Goal: Check status: Check status

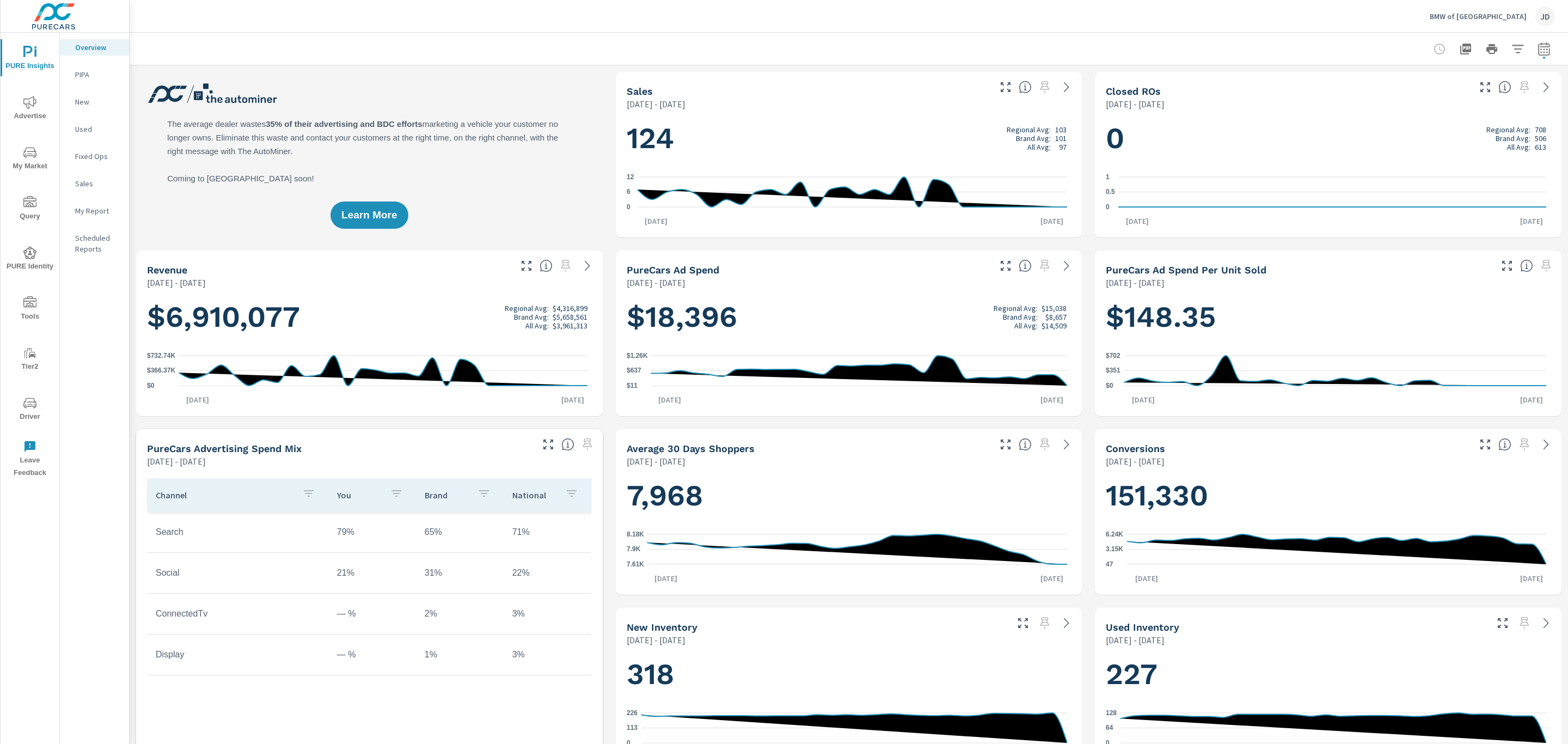
click at [27, 407] on icon "nav menu" at bounding box center [29, 402] width 13 height 10
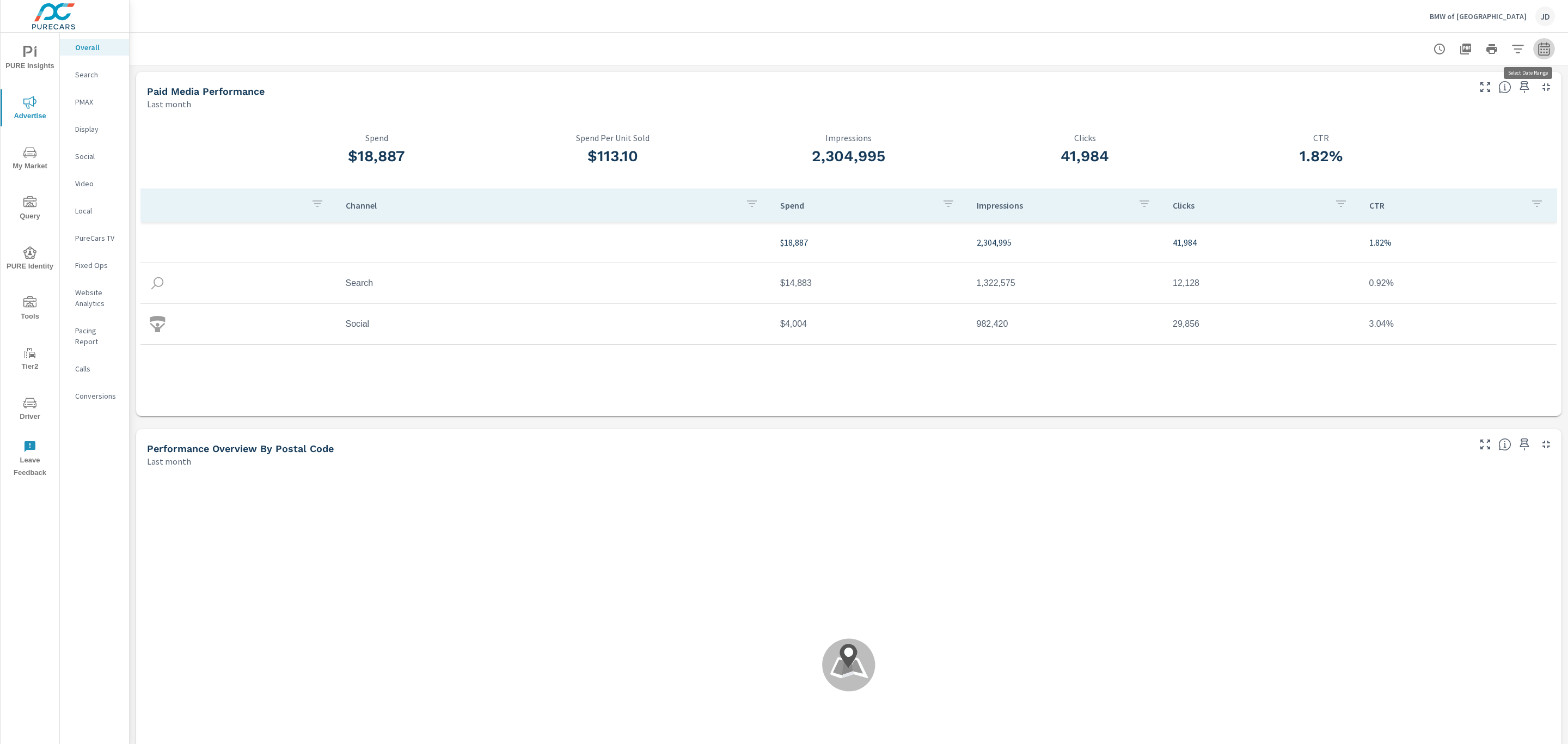
click at [1538, 51] on icon "button" at bounding box center [1544, 49] width 13 height 13
select select "Last month"
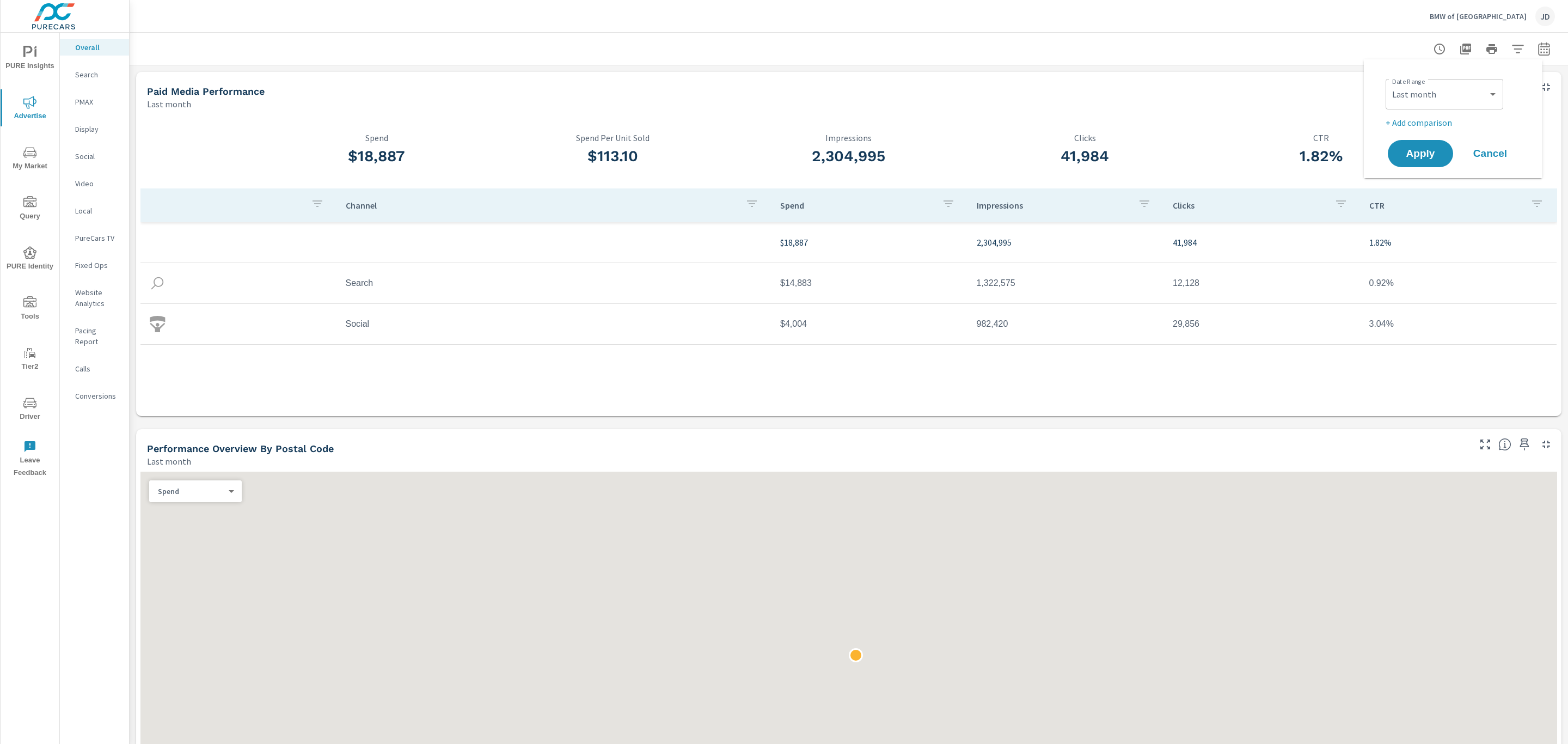
click at [1429, 124] on p "+ Add comparison" at bounding box center [1455, 122] width 139 height 13
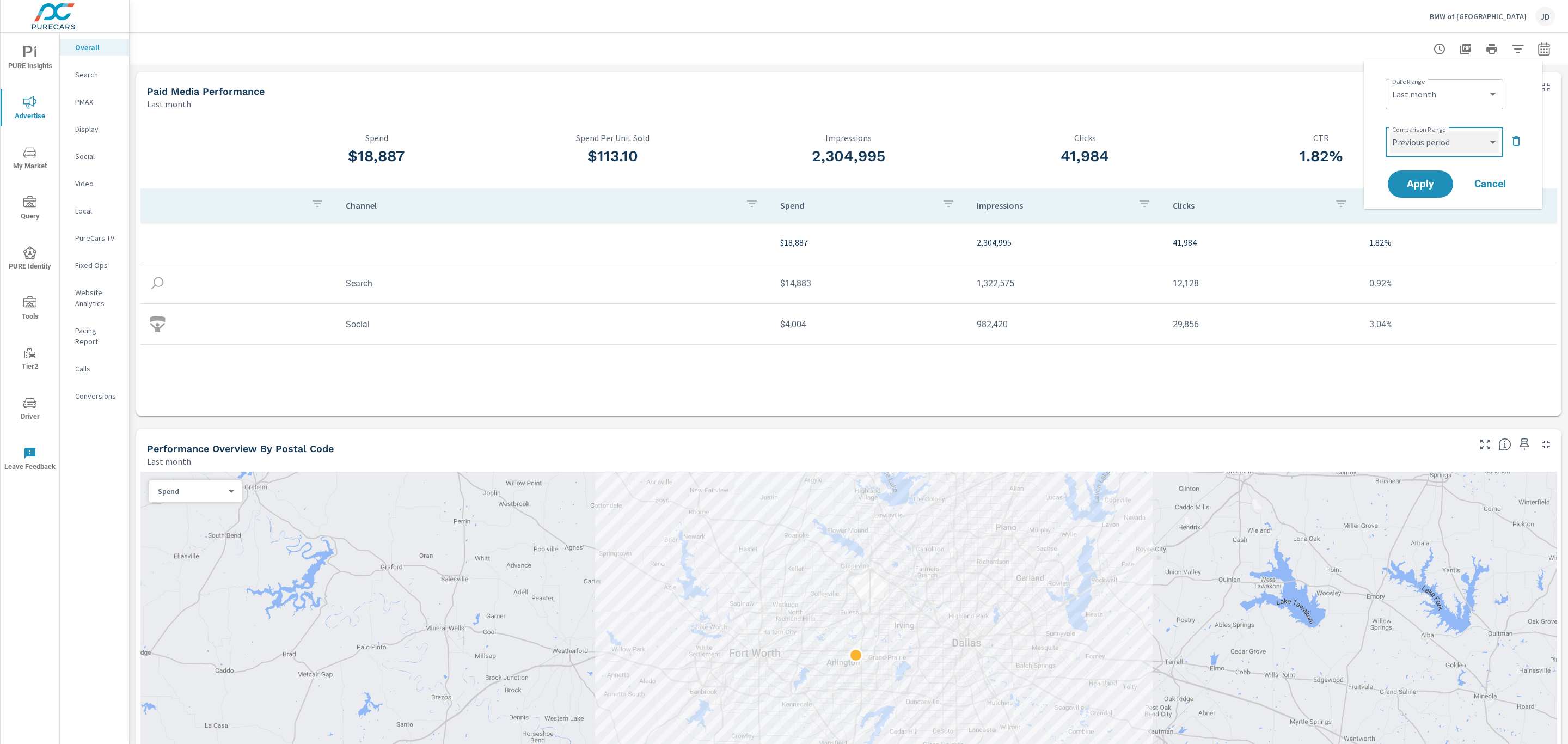
click at [1423, 141] on select "Custom Previous period Previous month Previous year" at bounding box center [1444, 142] width 109 height 22
click at [1390, 132] on select "Custom Previous period Previous month Previous year" at bounding box center [1444, 142] width 109 height 22
select select "Previous month"
click at [1418, 189] on span "Apply" at bounding box center [1420, 184] width 44 height 10
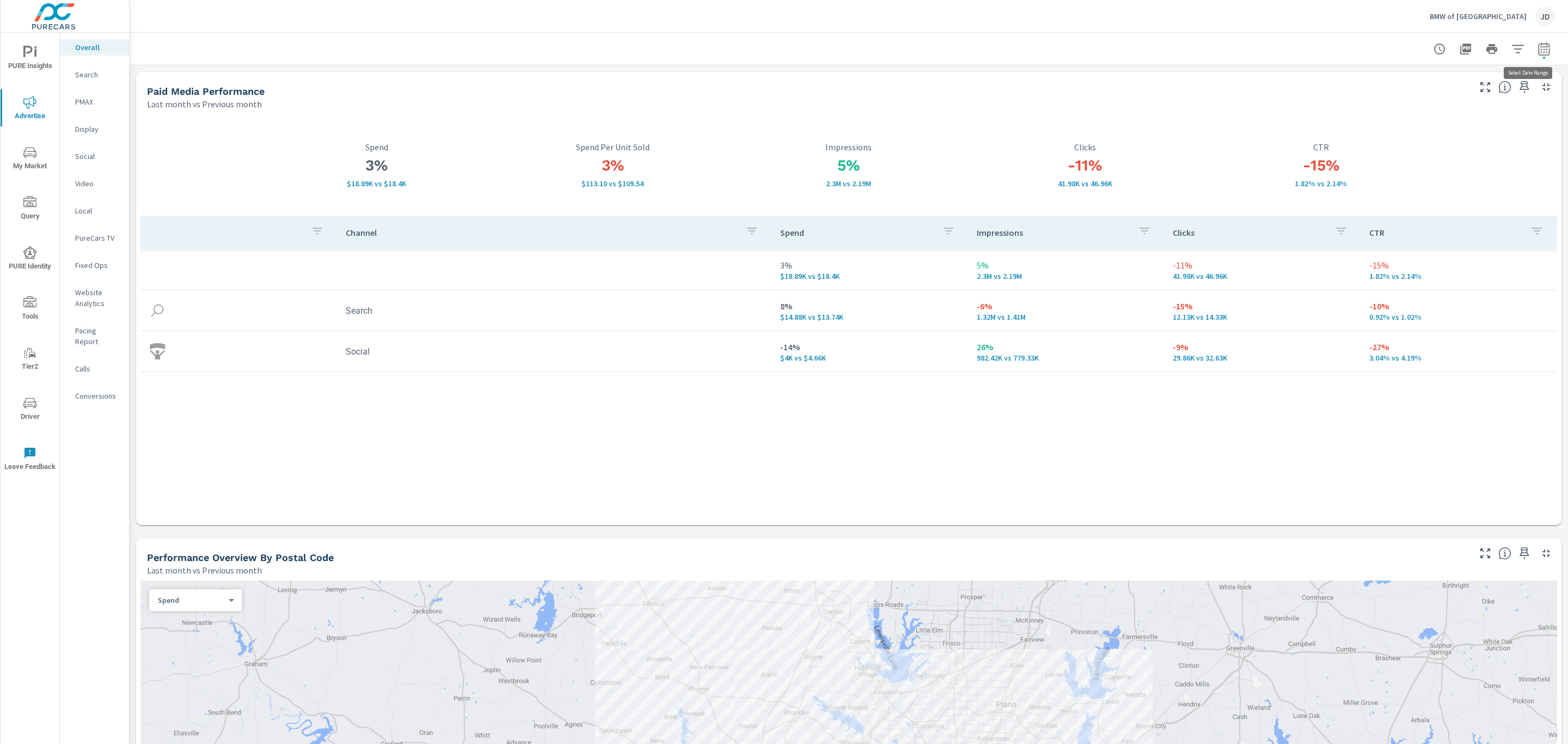
click at [1538, 48] on icon "button" at bounding box center [1544, 49] width 13 height 13
select select "Last month"
select select "Previous month"
click at [1465, 88] on select "Custom [DATE] Last week Last 7 days Last 14 days Last 30 days Last 45 days Last…" at bounding box center [1444, 94] width 109 height 22
click at [1390, 83] on select "Custom [DATE] Last week Last 7 days Last 14 days Last 30 days Last 45 days Last…" at bounding box center [1444, 94] width 109 height 22
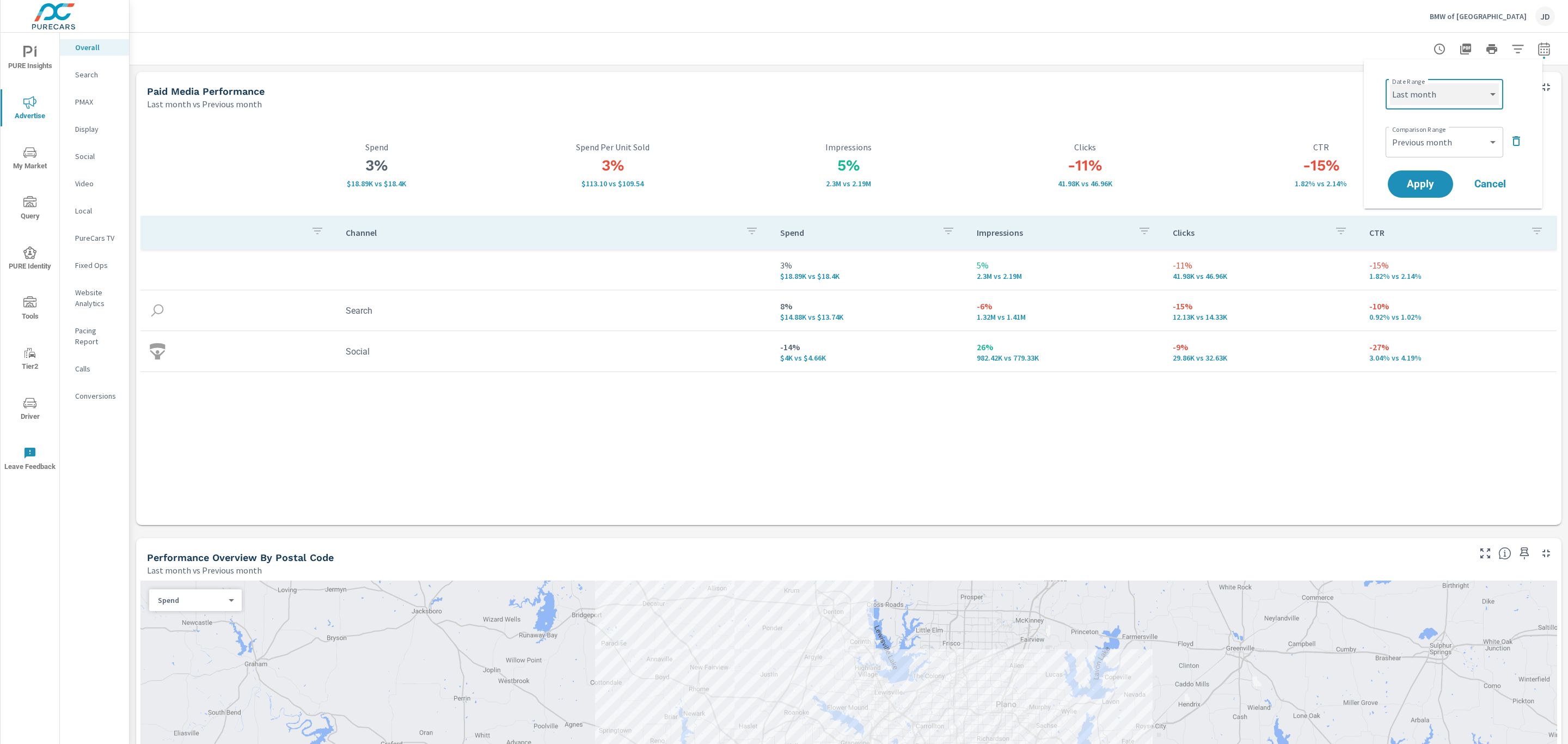
select select "custom"
click at [1525, 183] on icon "button" at bounding box center [1520, 182] width 13 height 13
click at [1431, 190] on span "Apply" at bounding box center [1420, 195] width 44 height 10
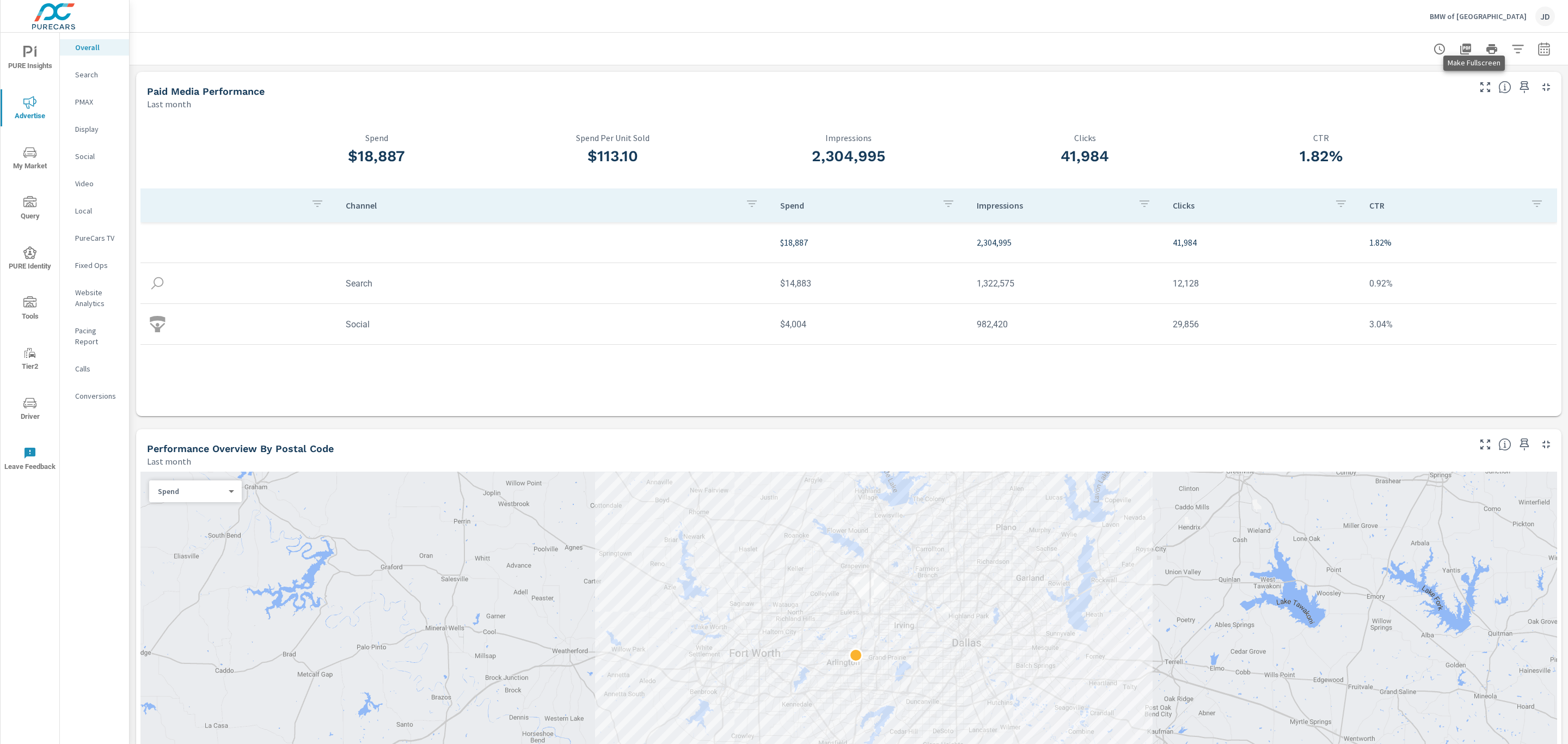
click at [1479, 86] on icon "button" at bounding box center [1485, 86] width 13 height 13
